Goal: Information Seeking & Learning: Learn about a topic

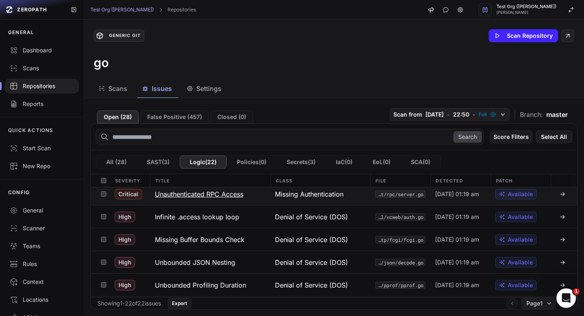
scroll to position [32, 0]
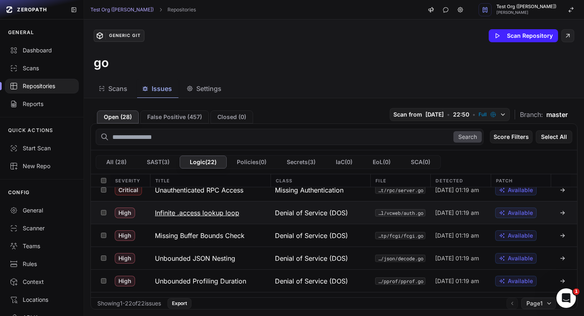
click at [224, 212] on h3 "Infinite .access lookup loop" at bounding box center [197, 213] width 84 height 10
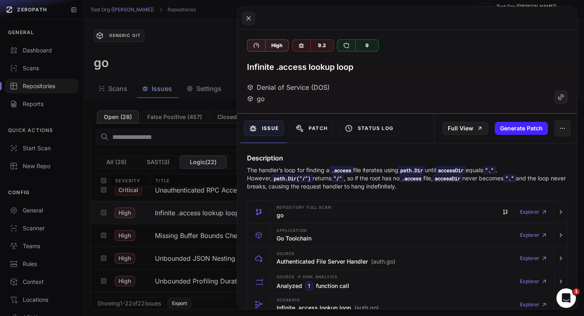
click at [331, 180] on p "The handler’s loop for finding a .access file iterates using path.Dir until acc…" at bounding box center [407, 178] width 321 height 24
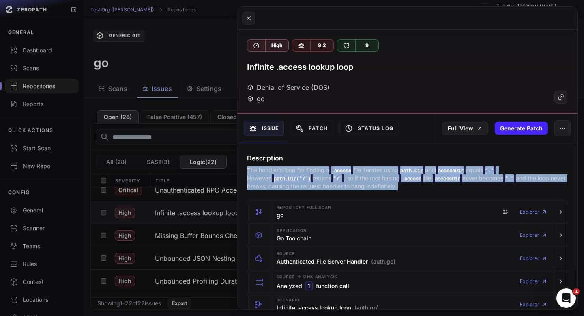
click at [331, 180] on p "The handler’s loop for finding a .access file iterates using path.Dir until acc…" at bounding box center [407, 178] width 321 height 24
copy div "The handler’s loop for finding a .access file iterates using path.Dir until acc…"
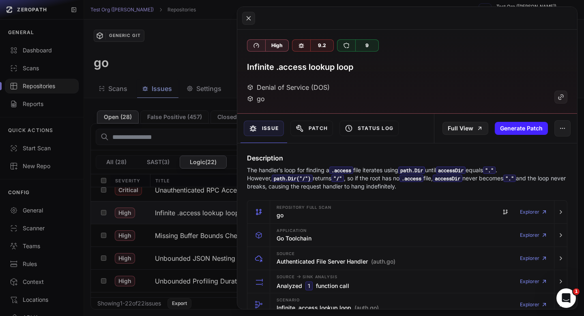
click at [295, 71] on h3 "Infinite .access lookup loop" at bounding box center [300, 66] width 106 height 11
copy div "Infinite .access lookup loop"
click at [392, 168] on p "The handler’s loop for finding a .access file iterates using path.Dir until acc…" at bounding box center [407, 178] width 321 height 24
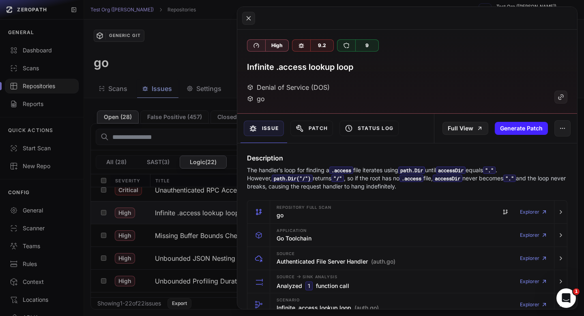
click at [392, 168] on p "The handler’s loop for finding a .access file iterates using path.Dir until acc…" at bounding box center [407, 178] width 321 height 24
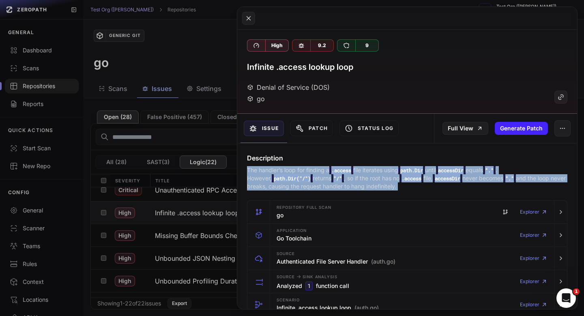
click at [392, 168] on p "The handler’s loop for finding a .access file iterates using path.Dir until acc…" at bounding box center [407, 178] width 321 height 24
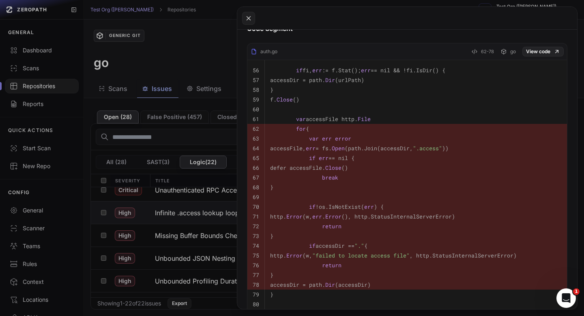
scroll to position [438, 0]
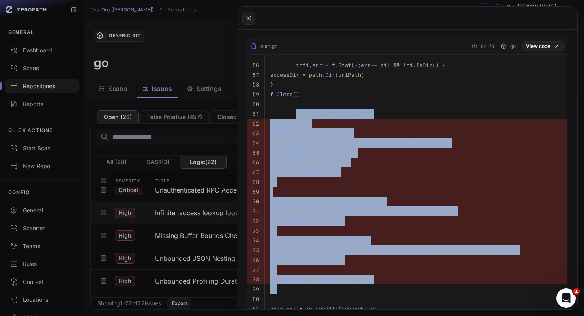
drag, startPoint x: 291, startPoint y: 160, endPoint x: 367, endPoint y: 296, distance: 155.9
click at [367, 296] on tbody "56 if fi, err := f.Stat(); err == nil && !fi.IsDir() { 57 accessDir = path. Dir…" at bounding box center [408, 197] width 320 height 284
copy tbody "var accessFile http. File 62 for { 63 var err error 64 accessFile, err = fs. Op…"
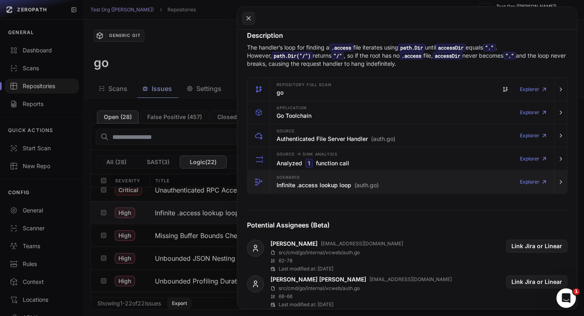
scroll to position [134, 0]
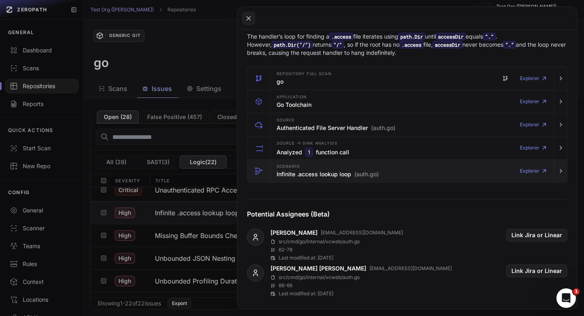
click at [332, 180] on div "Scenario Infinite .access lookup loop (auth.go) Explorer" at bounding box center [413, 171] width 278 height 23
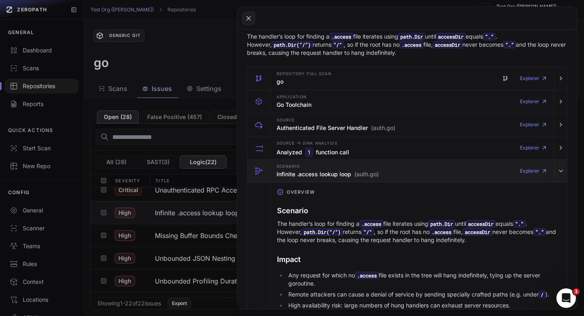
scroll to position [214, 0]
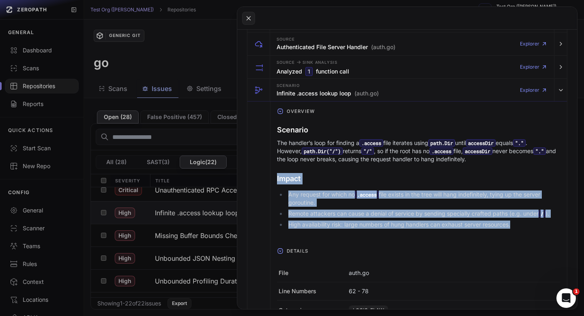
drag, startPoint x: 277, startPoint y: 179, endPoint x: 528, endPoint y: 231, distance: 255.6
click at [528, 231] on div "Scenario The handler’s loop for finding a .access file iterates using path.Dir …" at bounding box center [419, 178] width 284 height 114
copy div "Impact Any request for which no .access file exists in the tree will hang indef…"
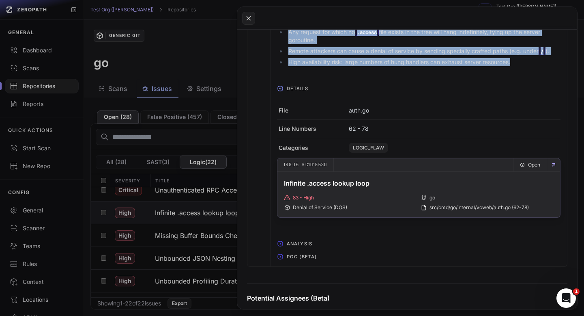
scroll to position [390, 0]
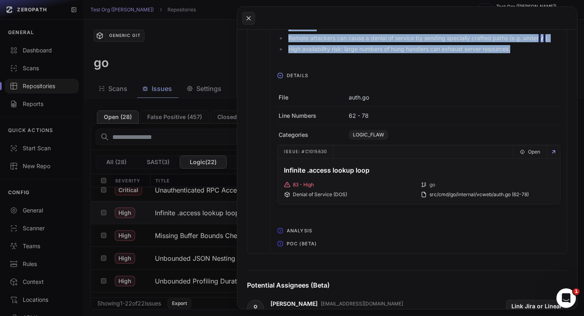
click at [280, 75] on icon "button" at bounding box center [280, 75] width 6 height 6
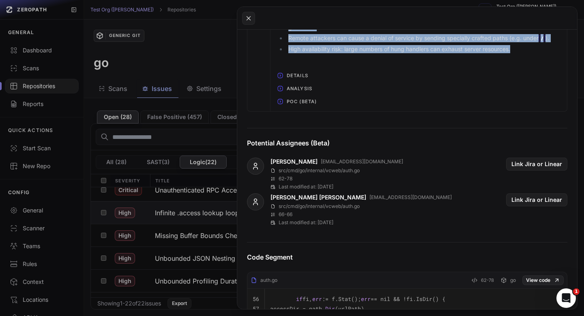
click at [280, 75] on icon "button" at bounding box center [280, 75] width 6 height 6
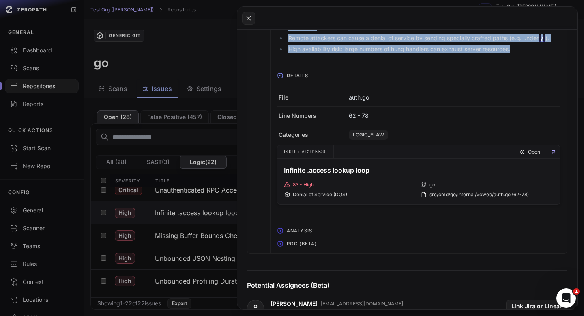
click at [282, 228] on button "Analysis" at bounding box center [419, 230] width 297 height 13
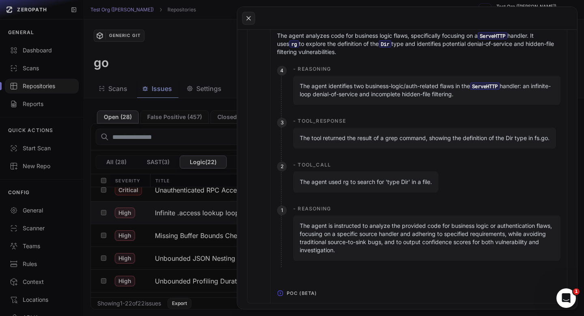
scroll to position [619, 0]
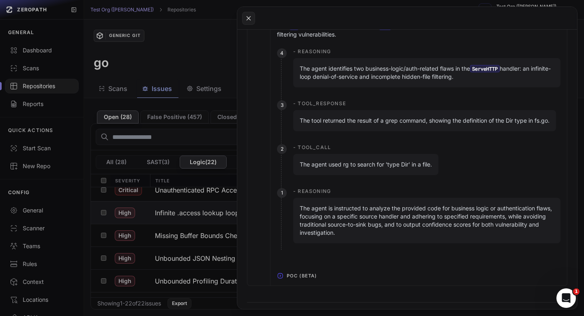
click at [279, 279] on icon "button" at bounding box center [280, 275] width 6 height 6
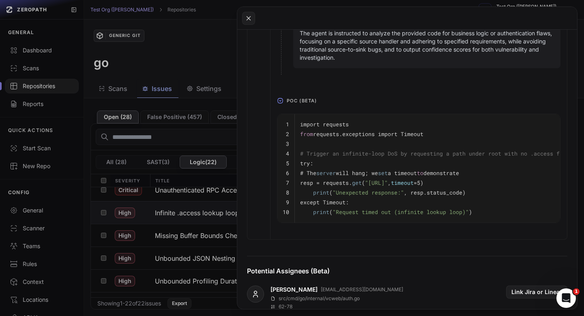
scroll to position [813, 0]
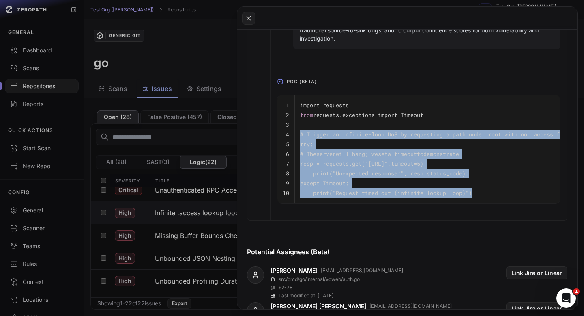
drag, startPoint x: 478, startPoint y: 201, endPoint x: 282, endPoint y: 134, distance: 207.2
click at [282, 134] on tbody "1 import requests 2 from requests.exceptions import Timeout 3 4 # Trigger an in…" at bounding box center [426, 149] width 297 height 108
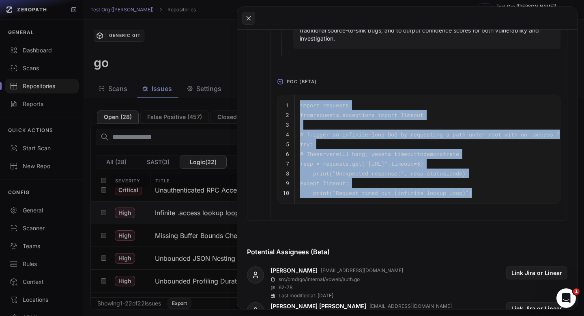
drag, startPoint x: 297, startPoint y: 101, endPoint x: 493, endPoint y: 194, distance: 216.6
click at [493, 194] on tbody "1 import requests 2 from requests.exceptions import Timeout 3 4 # Trigger an in…" at bounding box center [426, 149] width 297 height 108
copy tbody "import requests 2 from requests.exceptions import Timeout 3 4 # Trigger an infi…"
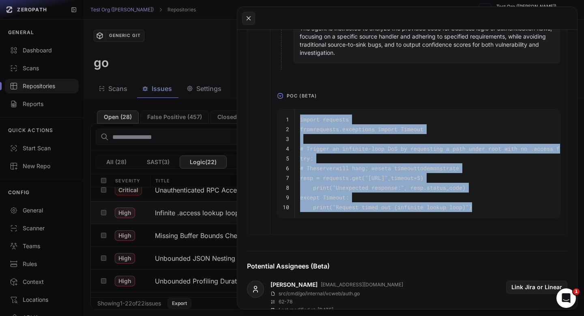
scroll to position [794, 0]
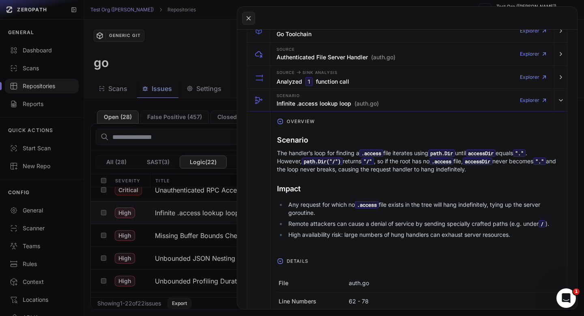
click at [383, 136] on h3 "Scenario" at bounding box center [419, 139] width 284 height 11
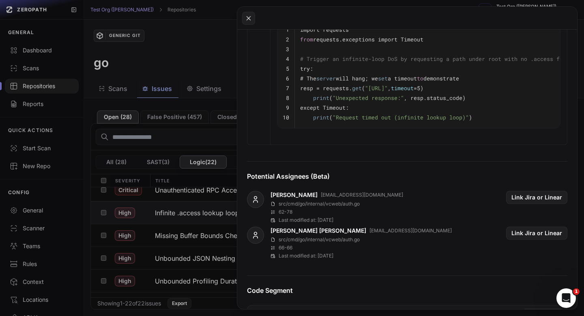
scroll to position [889, 0]
drag, startPoint x: 278, startPoint y: 205, endPoint x: 370, endPoint y: 205, distance: 92.5
click at [370, 205] on div "[PERSON_NAME] [EMAIL_ADDRESS][DOMAIN_NAME] src/cmd/go/internal/vcweb/auth.go 62…" at bounding box center [407, 206] width 321 height 32
copy p "src/cmd/go/internal/vcweb/auth.go"
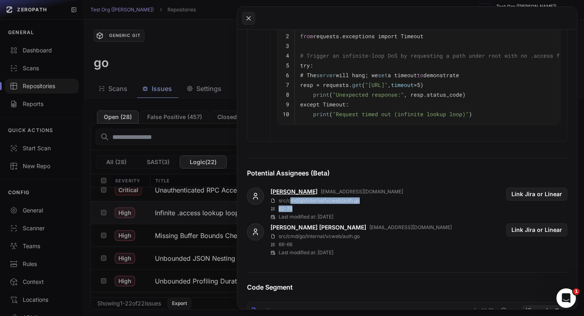
drag, startPoint x: 302, startPoint y: 210, endPoint x: 308, endPoint y: 193, distance: 18.0
click at [302, 197] on div "[PERSON_NAME] [EMAIL_ADDRESS][DOMAIN_NAME] src/cmd/go/internal/vcweb/auth.go 62…" at bounding box center [337, 204] width 133 height 32
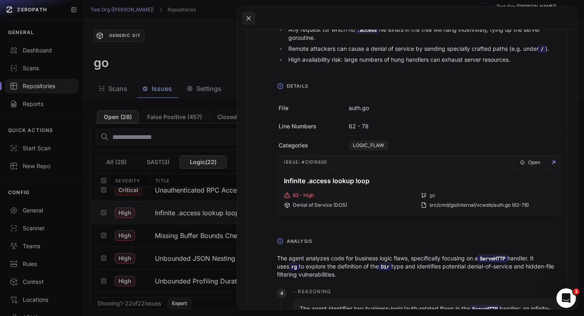
scroll to position [335, 0]
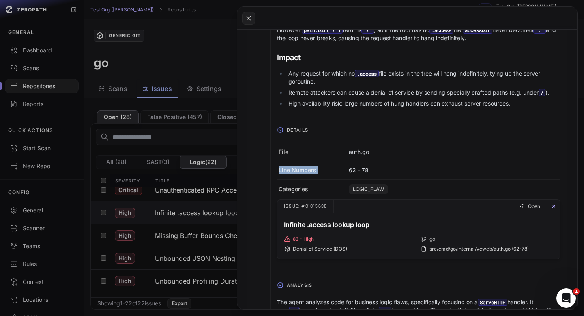
drag, startPoint x: 388, startPoint y: 167, endPoint x: 343, endPoint y: 167, distance: 44.2
click at [343, 167] on div "Line Numbers 62 - 78" at bounding box center [419, 170] width 284 height 18
click at [355, 168] on p "62 - 78" at bounding box center [359, 170] width 20 height 8
click at [355, 167] on p "62 - 78" at bounding box center [359, 170] width 20 height 8
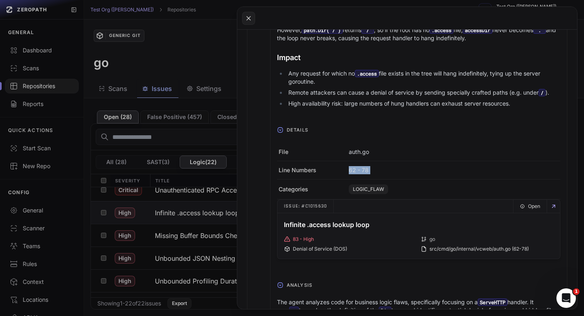
click at [355, 167] on p "62 - 78" at bounding box center [359, 170] width 20 height 8
copy div "62 - 78"
click at [211, 26] on button at bounding box center [292, 158] width 584 height 316
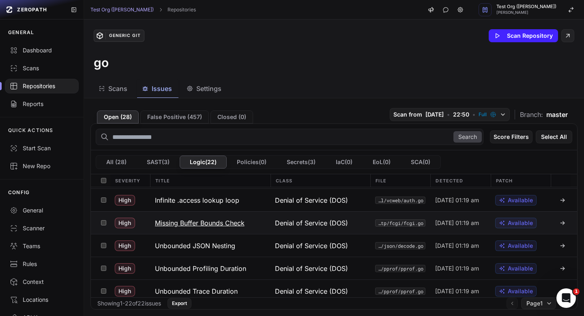
scroll to position [45, 0]
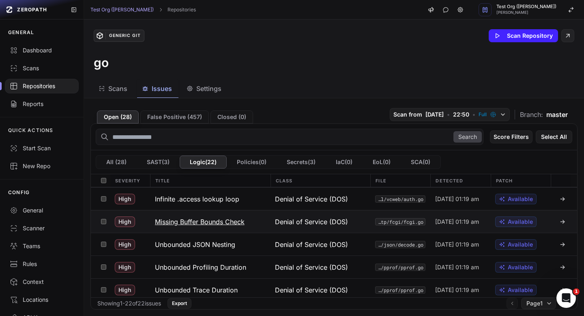
click at [234, 220] on h3 "Missing Buffer Bounds Check" at bounding box center [200, 222] width 90 height 10
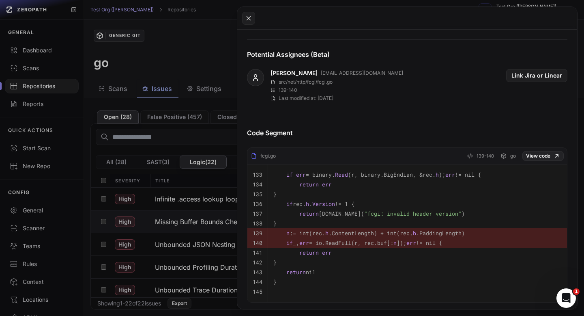
scroll to position [286, 0]
click at [202, 52] on button at bounding box center [292, 158] width 584 height 316
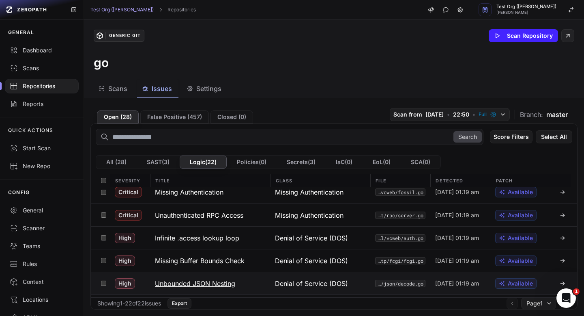
scroll to position [0, 0]
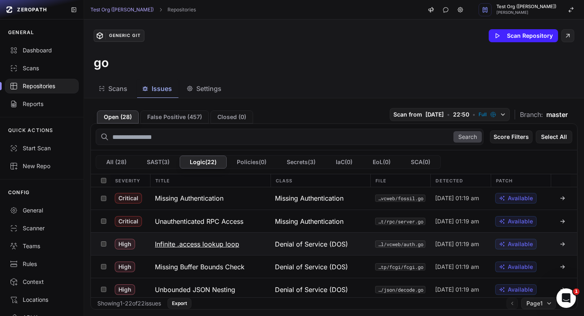
click at [223, 245] on h3 "Infinite .access lookup loop" at bounding box center [197, 244] width 84 height 10
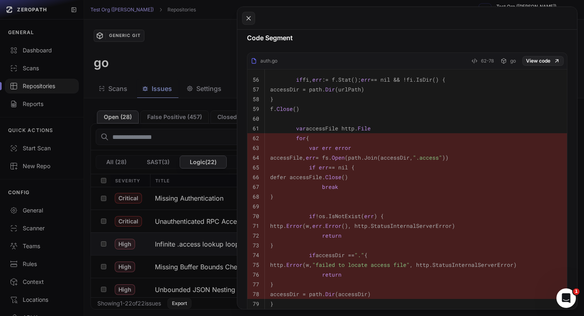
scroll to position [424, 0]
click at [178, 41] on button at bounding box center [292, 158] width 584 height 316
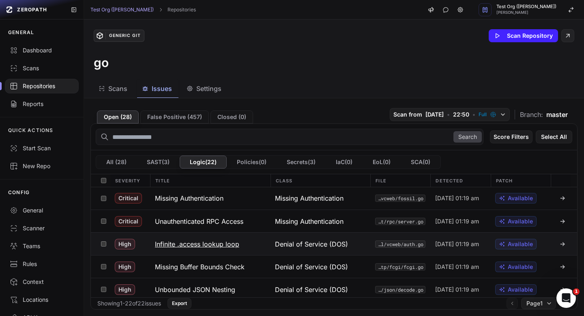
click at [217, 248] on h3 "Infinite .access lookup loop" at bounding box center [197, 244] width 84 height 10
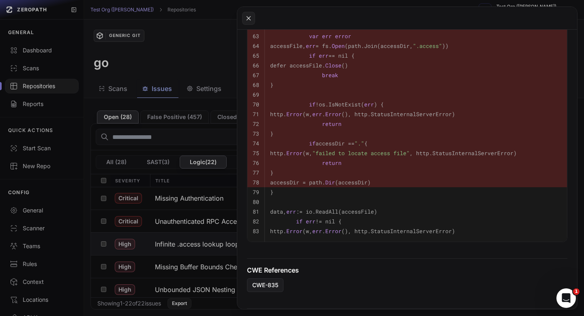
scroll to position [554, 0]
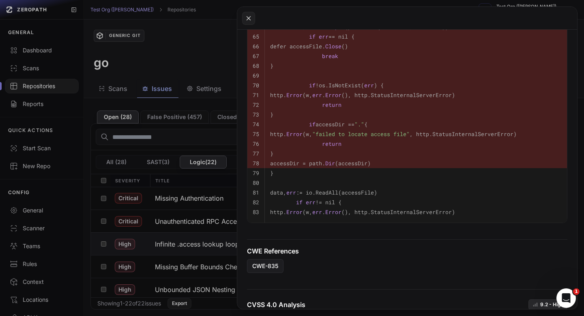
click at [173, 37] on button at bounding box center [292, 158] width 584 height 316
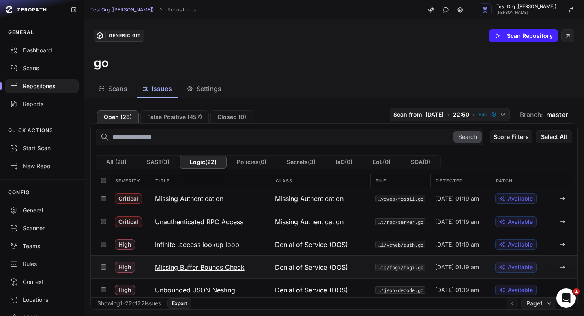
click at [200, 260] on button "Missing Buffer Bounds Check" at bounding box center [210, 267] width 120 height 22
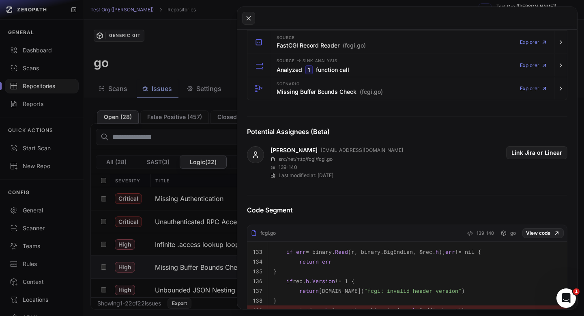
scroll to position [241, 0]
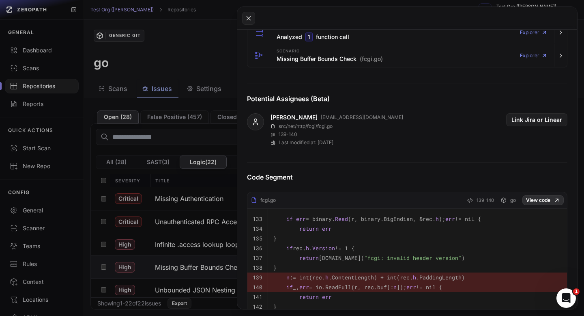
click at [541, 201] on link "View code" at bounding box center [543, 200] width 41 height 10
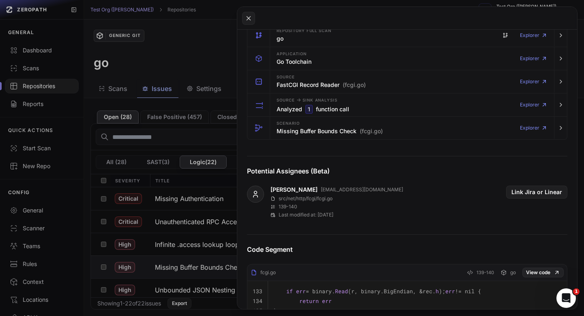
scroll to position [0, 0]
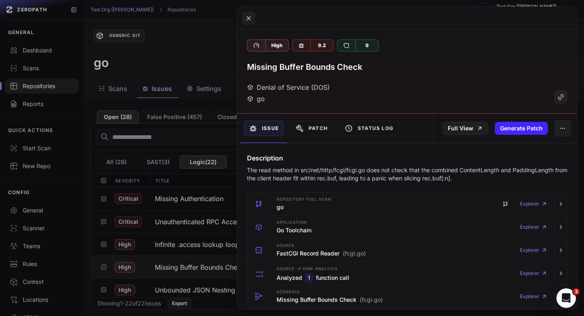
click at [379, 168] on p "The read method in src/net/http/fcgi/fcgi.go does not check that the combined C…" at bounding box center [407, 174] width 321 height 16
click at [172, 83] on button at bounding box center [292, 158] width 584 height 316
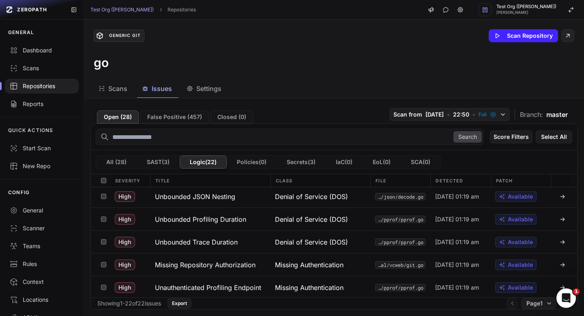
scroll to position [95, 0]
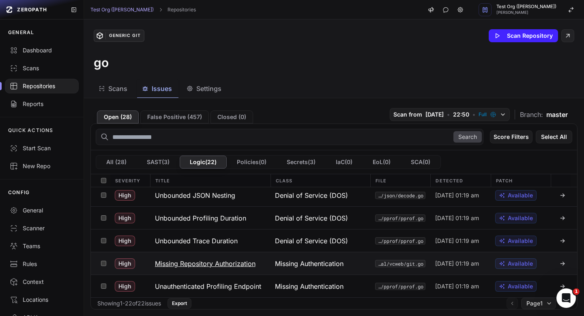
click at [211, 262] on h3 "Missing Repository Authorization" at bounding box center [205, 264] width 101 height 10
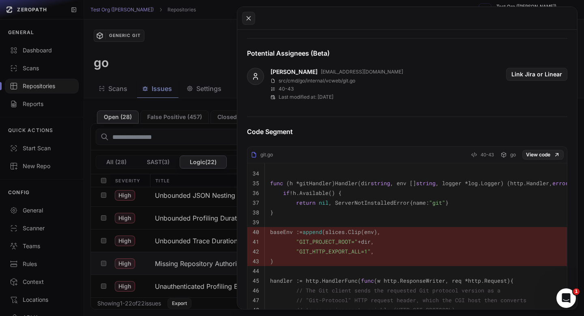
scroll to position [295, 0]
click at [536, 155] on link "View code" at bounding box center [543, 154] width 41 height 10
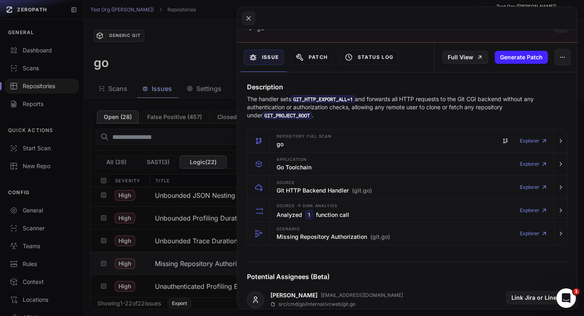
scroll to position [65, 0]
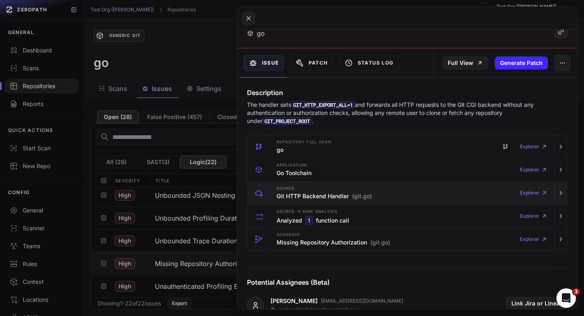
click at [344, 201] on div "Source Git HTTP Backend Handler (git.go)" at bounding box center [324, 193] width 95 height 16
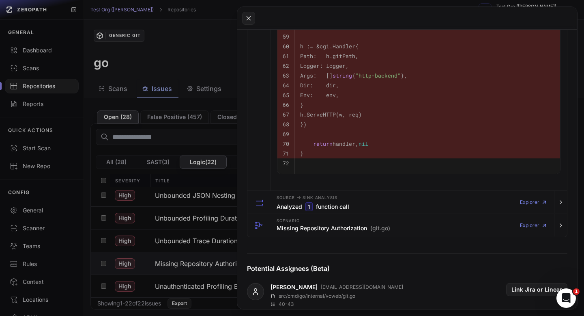
scroll to position [823, 0]
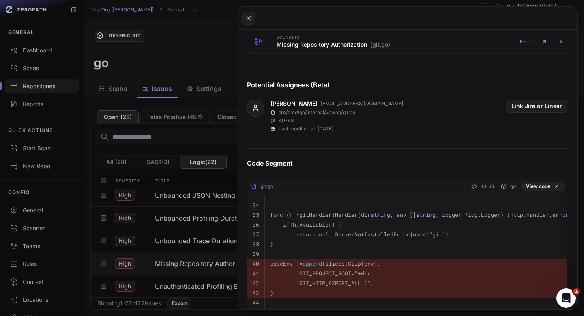
click at [227, 32] on button at bounding box center [292, 158] width 584 height 316
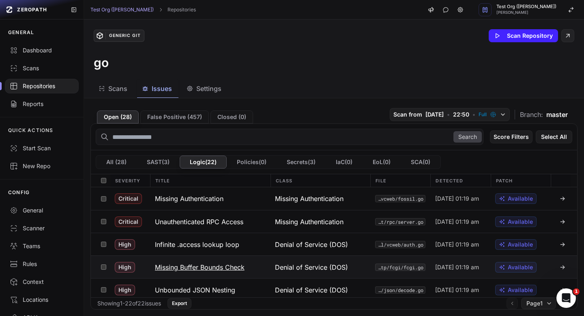
click at [217, 263] on h3 "Missing Buffer Bounds Check" at bounding box center [200, 267] width 90 height 10
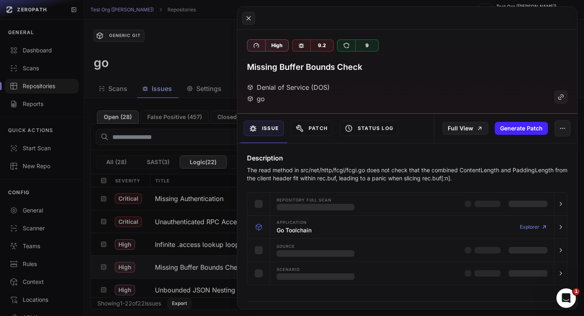
click at [345, 176] on p "The read method in src/net/http/fcgi/fcgi.go does not check that the combined C…" at bounding box center [407, 174] width 321 height 16
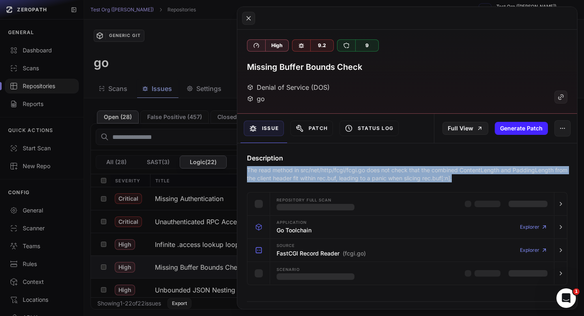
click at [345, 176] on p "The read method in src/net/http/fcgi/fcgi.go does not check that the combined C…" at bounding box center [407, 174] width 321 height 16
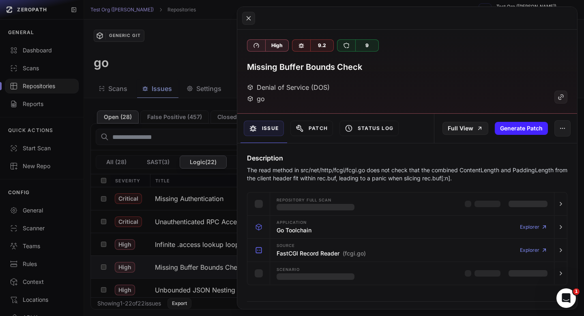
click at [306, 65] on h3 "Missing Buffer Bounds Check" at bounding box center [304, 66] width 115 height 11
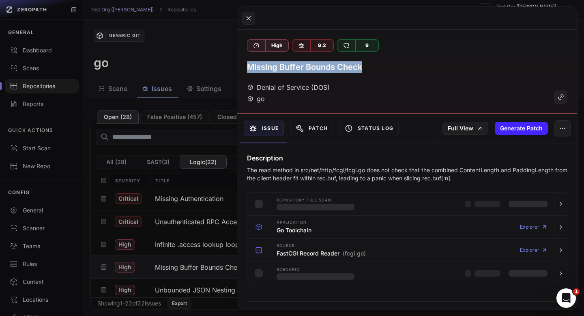
click at [306, 65] on h3 "Missing Buffer Bounds Check" at bounding box center [304, 66] width 115 height 11
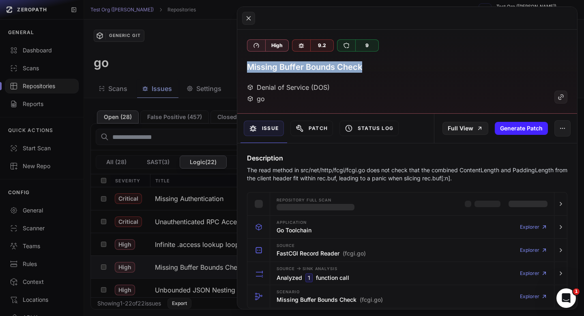
copy div "Missing Buffer Bounds Check"
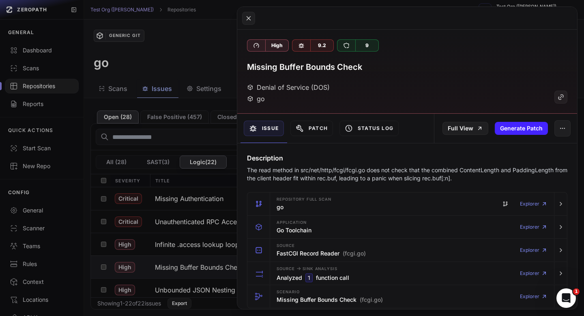
click at [286, 173] on p "The read method in src/net/http/fcgi/fcgi.go does not check that the combined C…" at bounding box center [407, 174] width 321 height 16
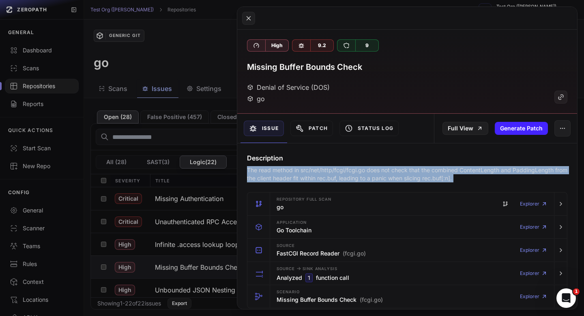
click at [286, 173] on p "The read method in src/net/http/fcgi/fcgi.go does not check that the combined C…" at bounding box center [407, 174] width 321 height 16
copy div "The read method in src/net/http/fcgi/fcgi.go does not check that the combined C…"
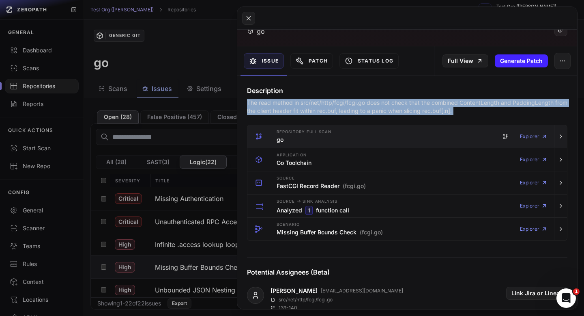
scroll to position [86, 0]
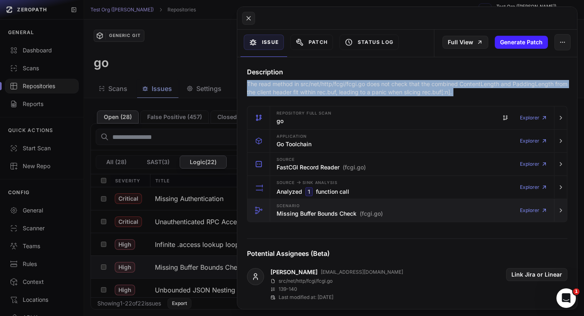
click at [365, 210] on span "(fcgi.go)" at bounding box center [371, 213] width 23 height 8
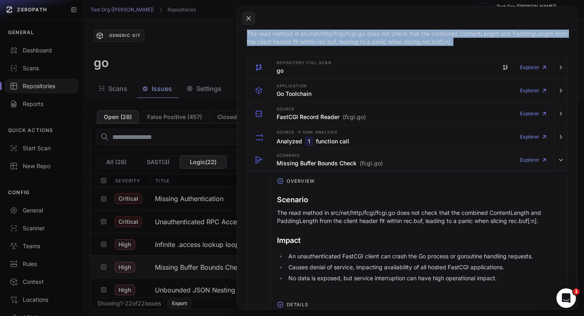
scroll to position [168, 0]
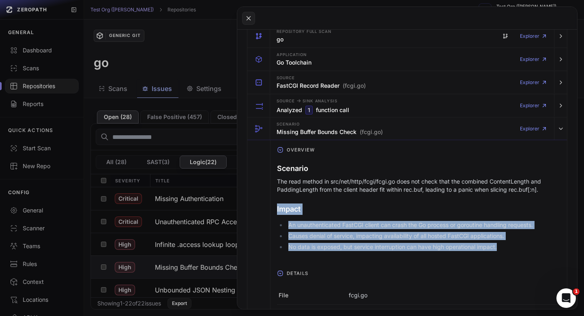
drag, startPoint x: 275, startPoint y: 207, endPoint x: 532, endPoint y: 248, distance: 260.6
click at [532, 248] on div "Scenario The read method in src/net/http/fcgi/fcgi.go does not check that the c…" at bounding box center [419, 211] width 297 height 110
copy div "Impact An unauthenticated FastCGI client can crash the Go process or goroutine …"
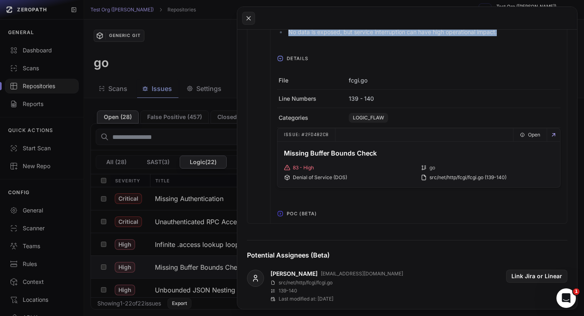
scroll to position [398, 0]
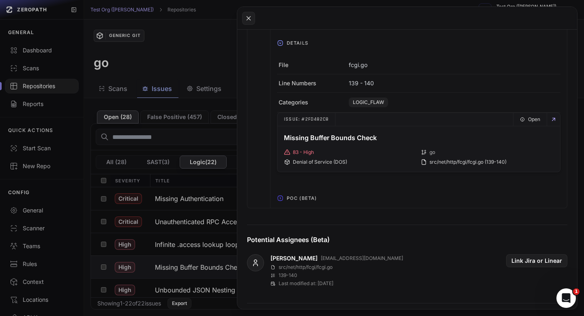
click at [297, 197] on span "POC (Beta)" at bounding box center [302, 198] width 37 height 13
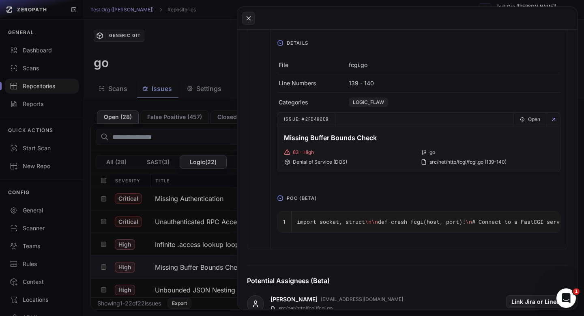
click at [459, 222] on code "import socket, struct \n \n def crash_fcgi(host, port): \n # Connect to a FastC…" at bounding box center [587, 221] width 2425 height 7
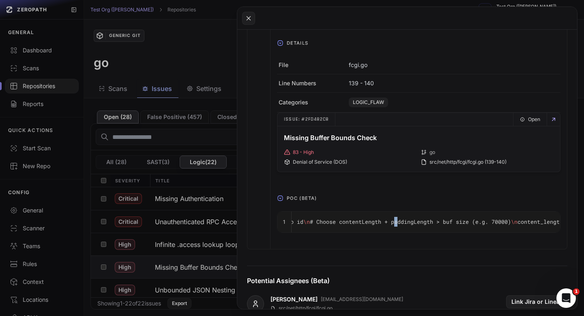
click at [459, 222] on code "import socket, struct \n \n def crash_fcgi(host, port): \n # Connect to a FastC…" at bounding box center [587, 221] width 2425 height 7
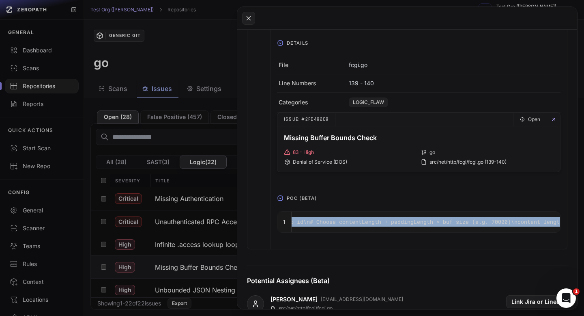
click at [459, 222] on code "import socket, struct \n \n def crash_fcgi(host, port): \n # Connect to a FastC…" at bounding box center [587, 221] width 2425 height 7
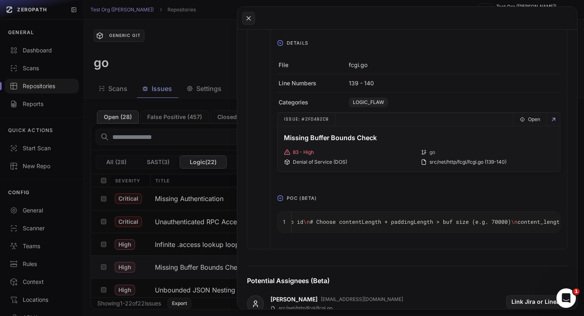
click at [452, 224] on code "import socket, struct \n \n def crash_fcgi(host, port): \n # Connect to a FastC…" at bounding box center [587, 221] width 2425 height 7
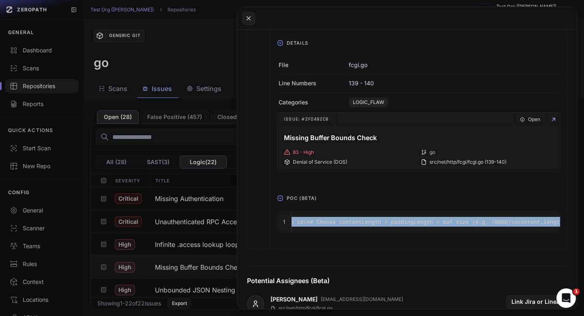
click at [452, 224] on code "import socket, struct \n \n def crash_fcgi(host, port): \n # Connect to a FastC…" at bounding box center [587, 221] width 2425 height 7
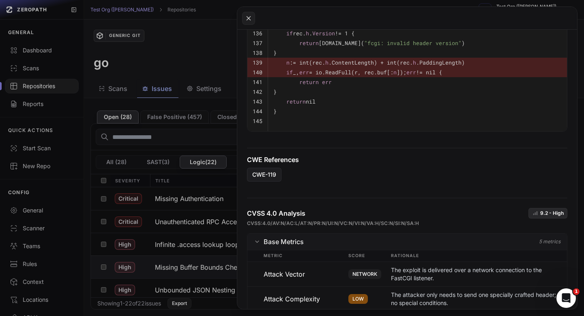
scroll to position [724, 0]
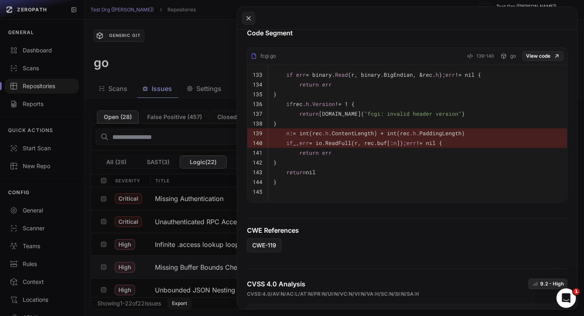
drag, startPoint x: 280, startPoint y: 129, endPoint x: 446, endPoint y: 142, distance: 166.9
click at [452, 143] on tbody "133 if err = binary. Read (r, binary.BigEndian, &rec. h ); err != nil { 134 ret…" at bounding box center [408, 134] width 320 height 138
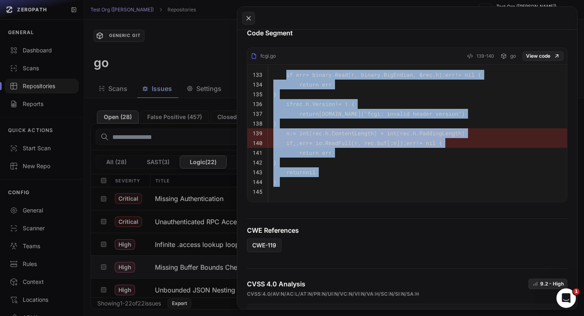
drag, startPoint x: 286, startPoint y: 73, endPoint x: 315, endPoint y: 198, distance: 128.1
click at [315, 198] on tbody "133 if err = binary. Read (r, binary.BigEndian, &rec. h ); err != nil { 134 ret…" at bounding box center [408, 134] width 320 height 138
